Goal: Information Seeking & Learning: Learn about a topic

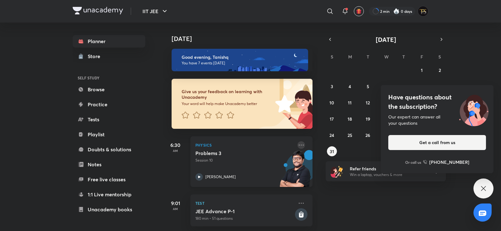
click at [297, 143] on icon at bounding box center [301, 145] width 8 height 8
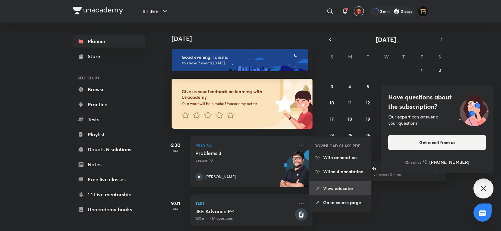
click at [325, 184] on li "View educator" at bounding box center [340, 189] width 62 height 14
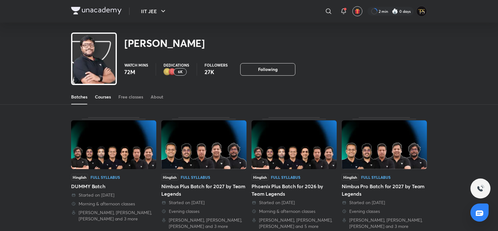
click at [100, 96] on div "Courses" at bounding box center [103, 97] width 16 height 6
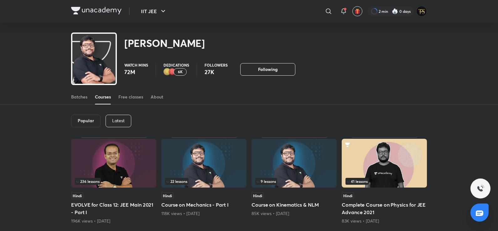
click at [122, 125] on div "Latest" at bounding box center [118, 121] width 26 height 13
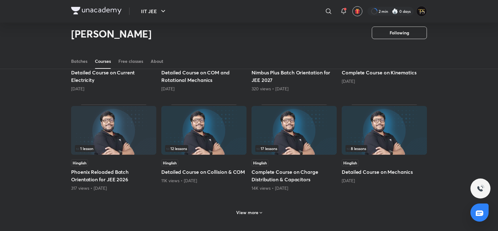
scroll to position [214, 0]
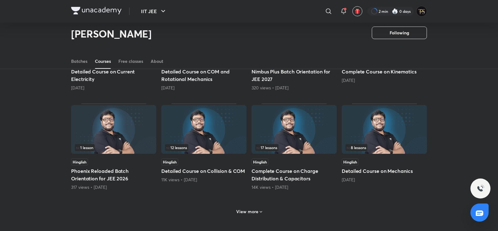
click at [269, 148] on span "17 lessons" at bounding box center [266, 148] width 21 height 4
click at [309, 129] on img at bounding box center [293, 129] width 85 height 49
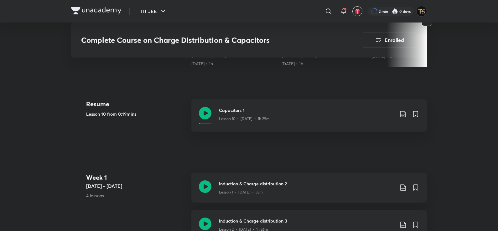
scroll to position [188, 0]
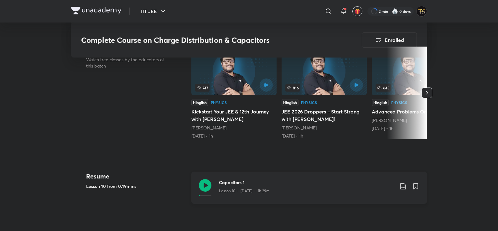
click at [198, 191] on div "Capacitors 1 Lesson 10 • [DATE] • 1h 29m" at bounding box center [308, 188] width 235 height 32
